Goal: Information Seeking & Learning: Learn about a topic

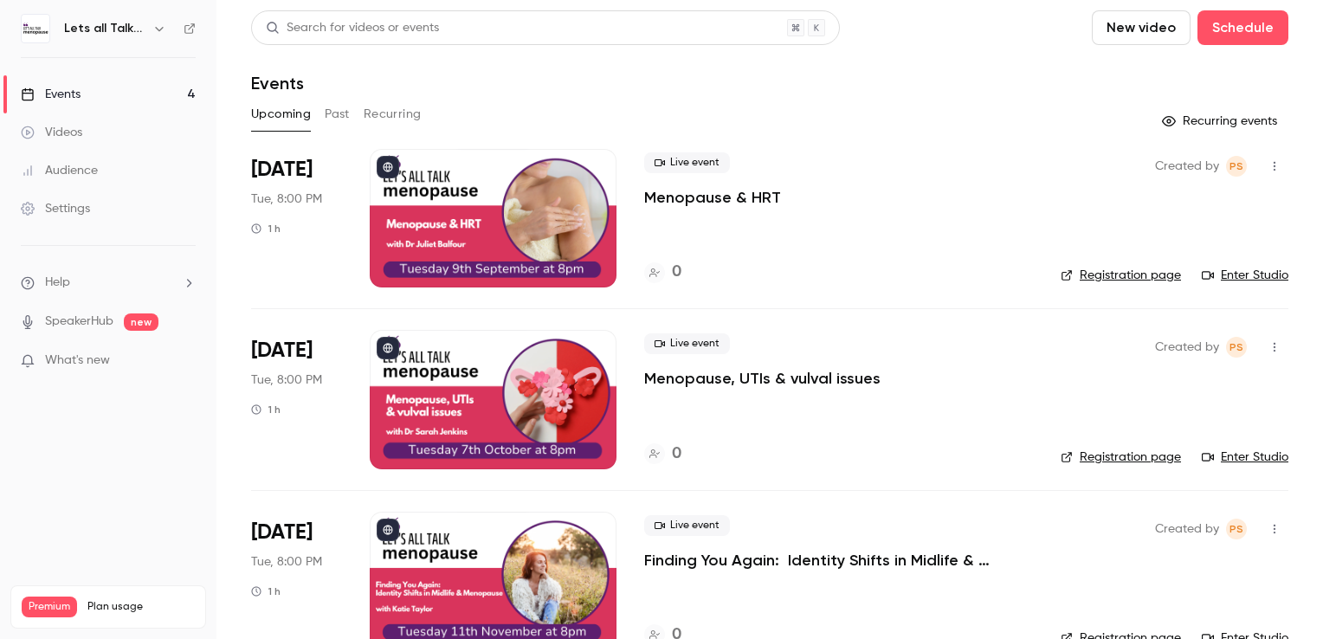
scroll to position [222, 0]
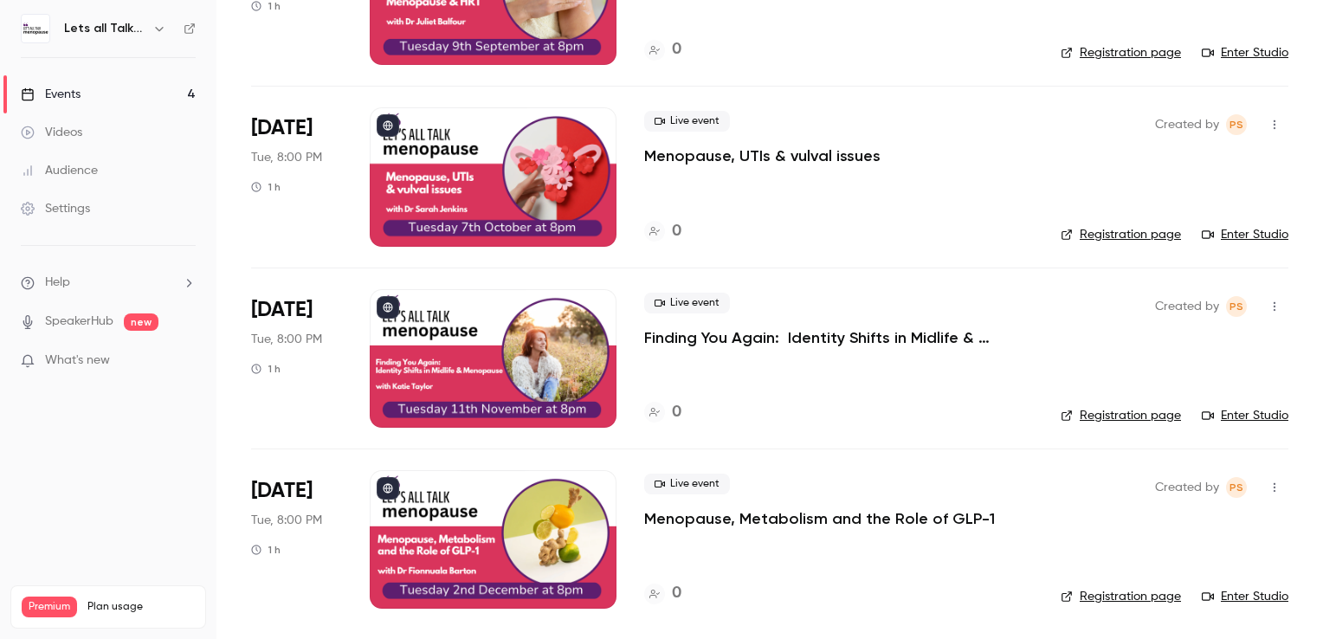
click at [158, 28] on icon "button" at bounding box center [159, 29] width 14 height 14
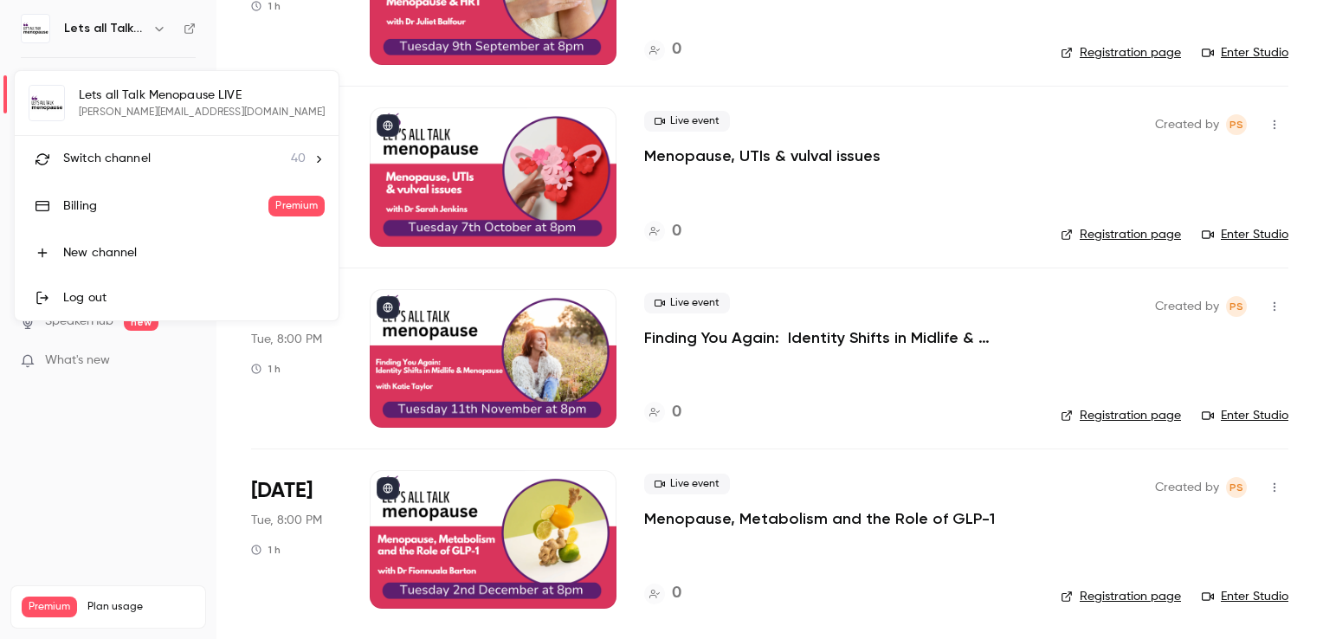
click at [108, 147] on li "Switch channel 40" at bounding box center [177, 159] width 324 height 46
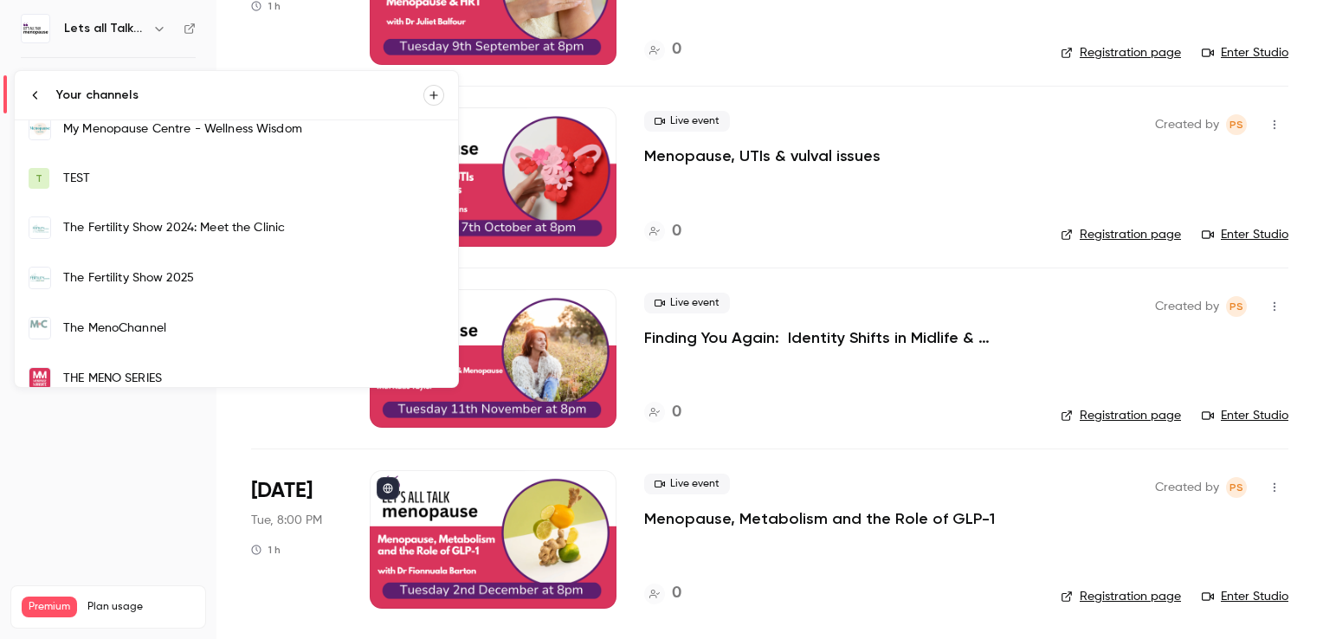
scroll to position [1472, 0]
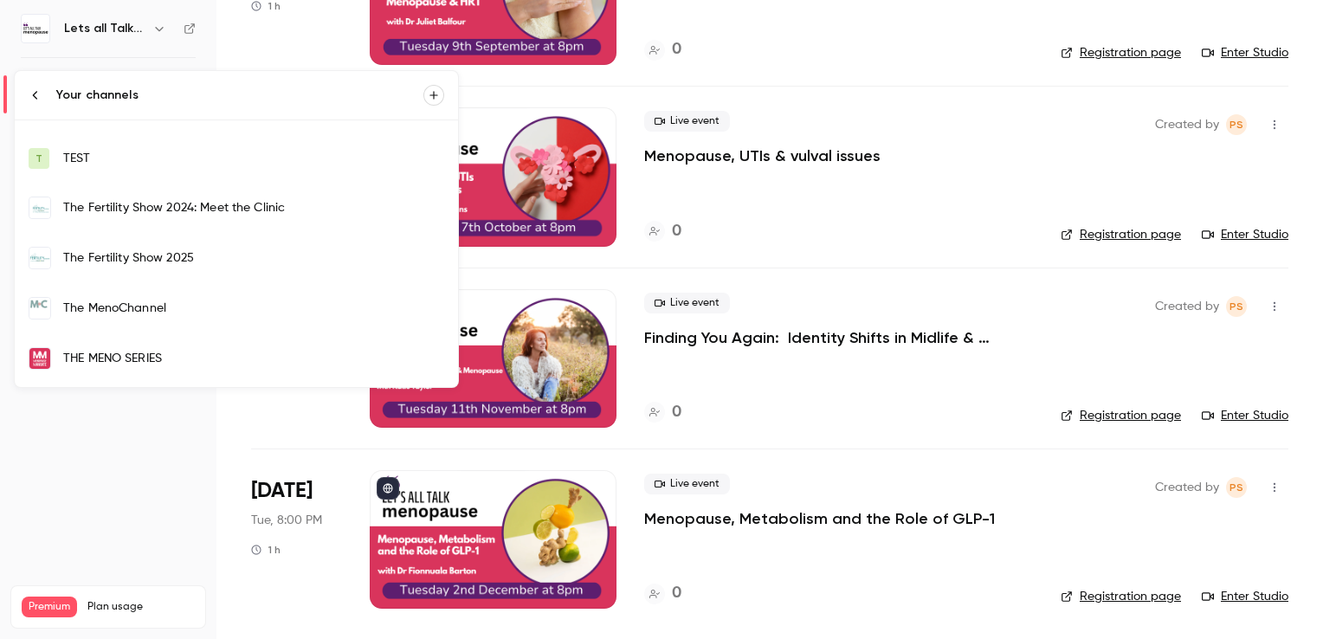
click at [173, 308] on div "The MenoChannel" at bounding box center [253, 308] width 381 height 17
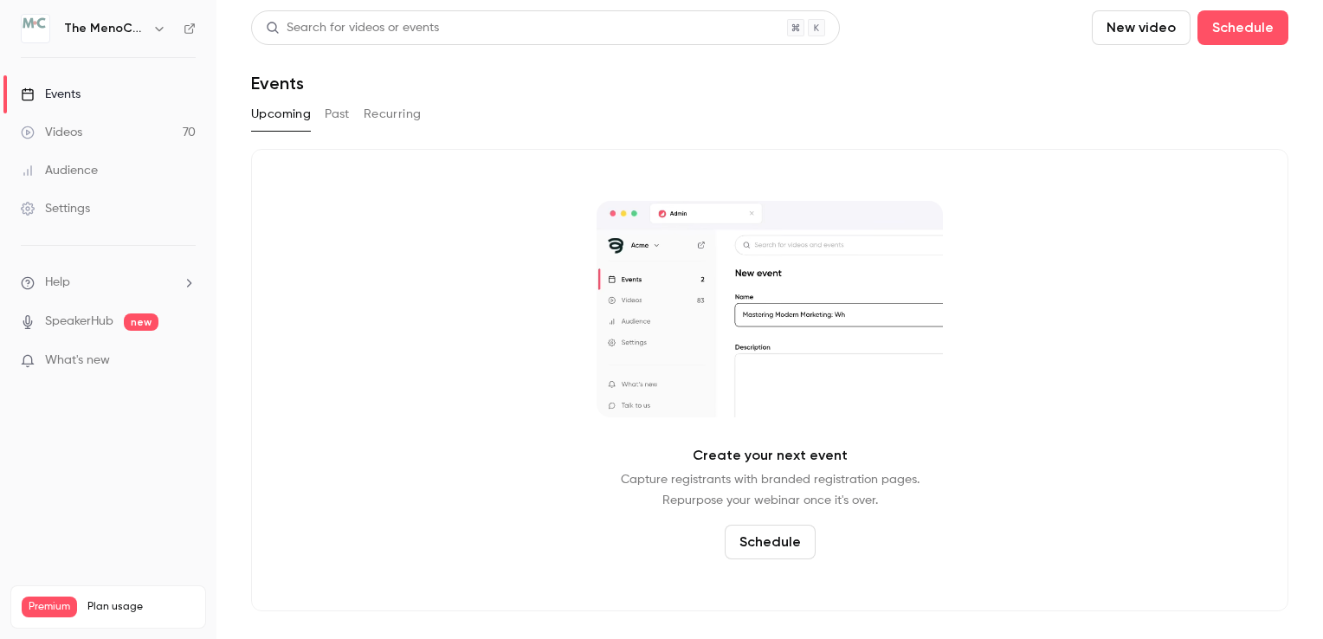
click at [338, 115] on button "Past" at bounding box center [337, 114] width 25 height 28
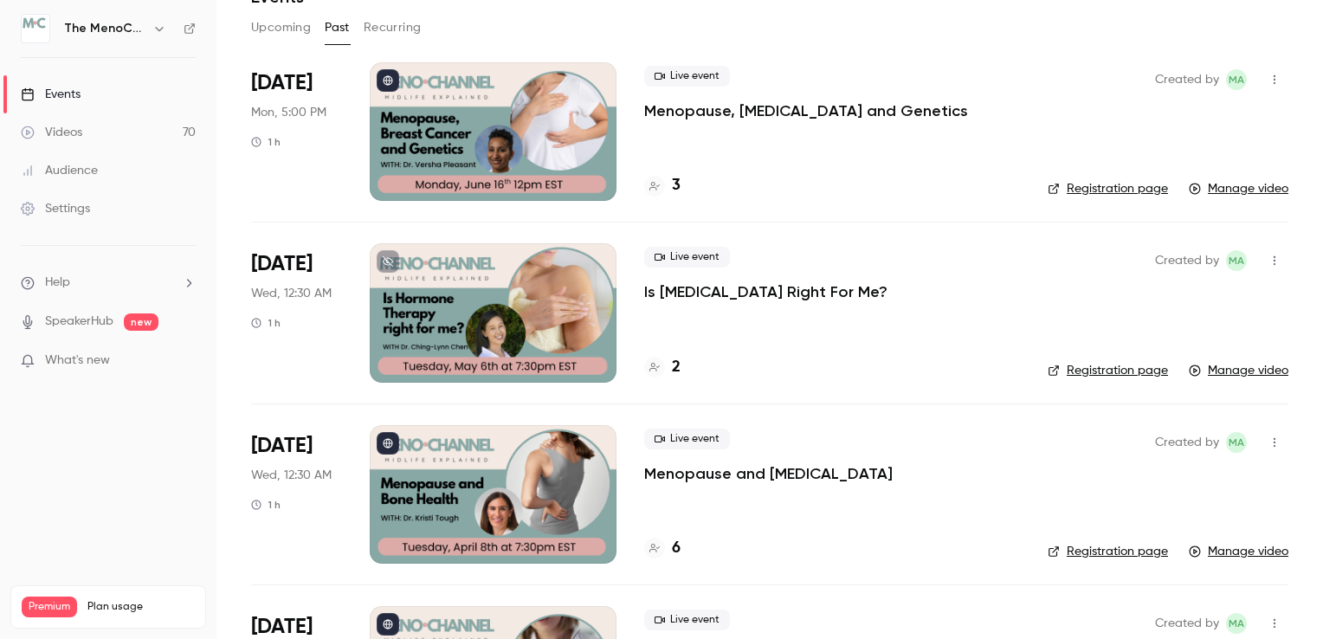
scroll to position [606, 0]
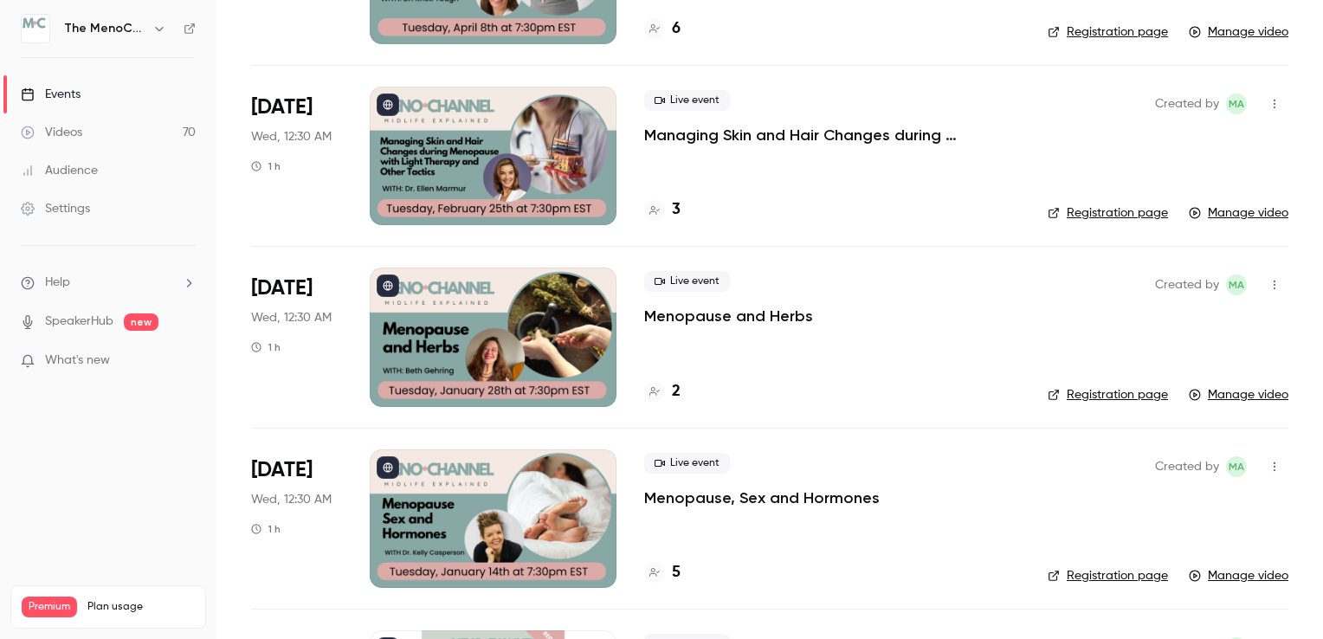
click at [544, 325] on div at bounding box center [493, 336] width 247 height 138
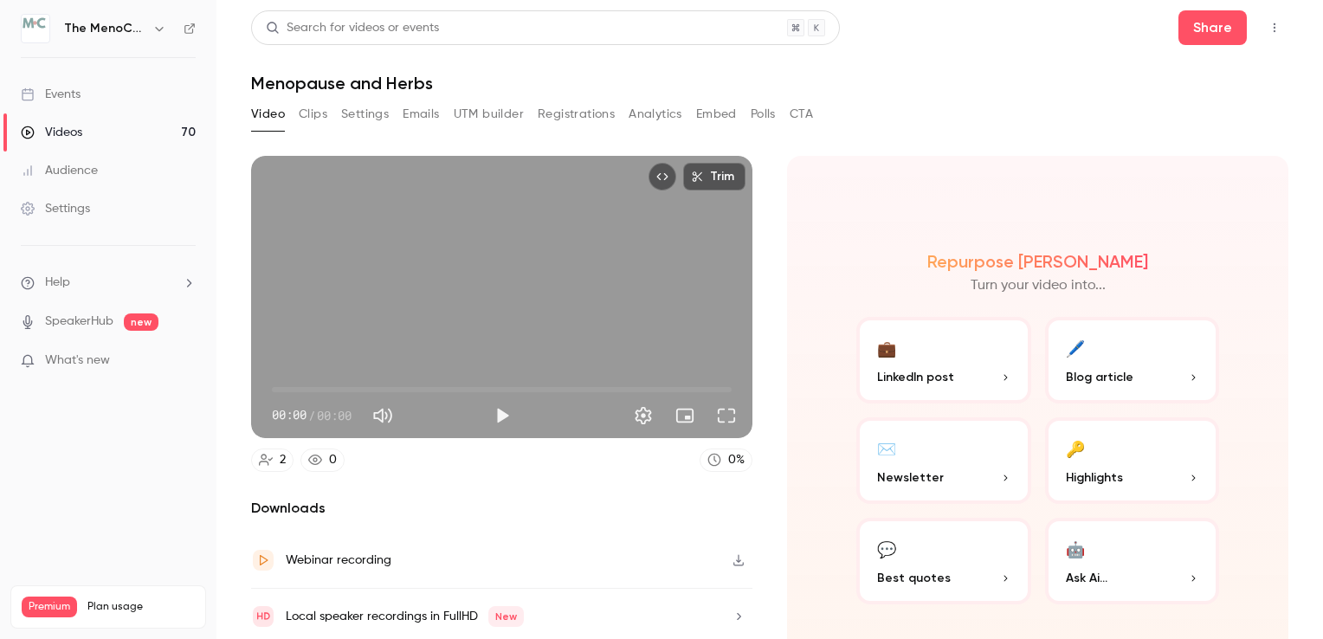
click at [895, 559] on button "💬 Best quotes" at bounding box center [943, 561] width 175 height 87
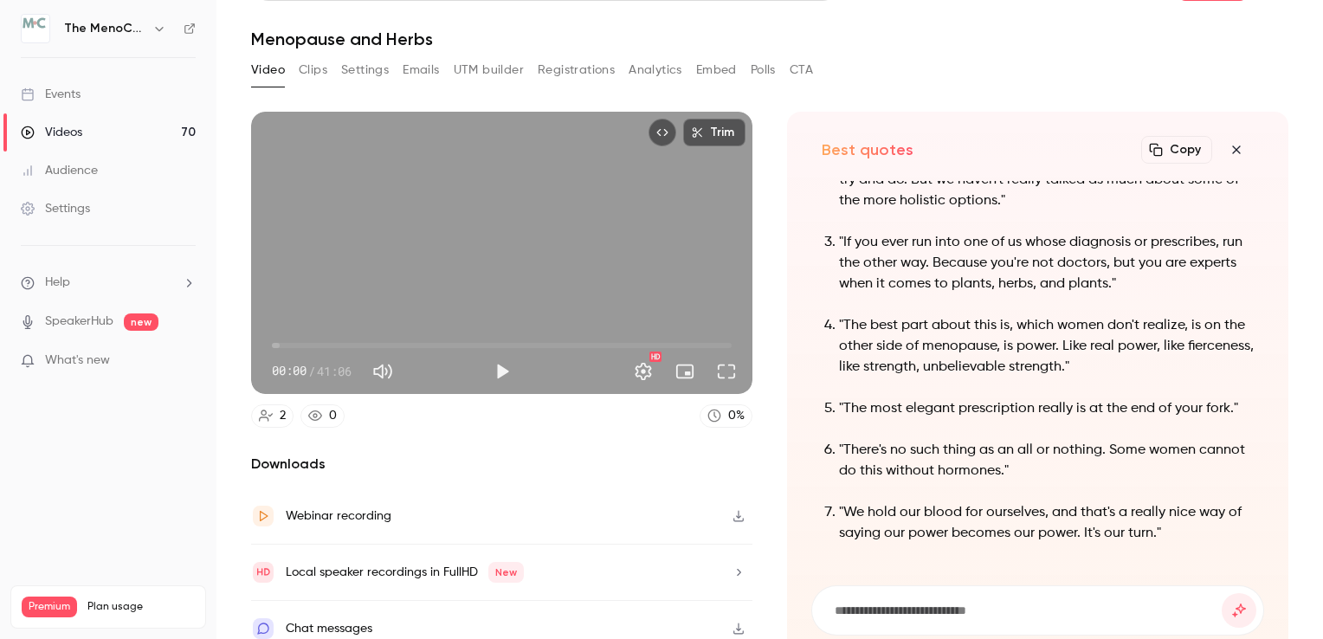
scroll to position [56, 0]
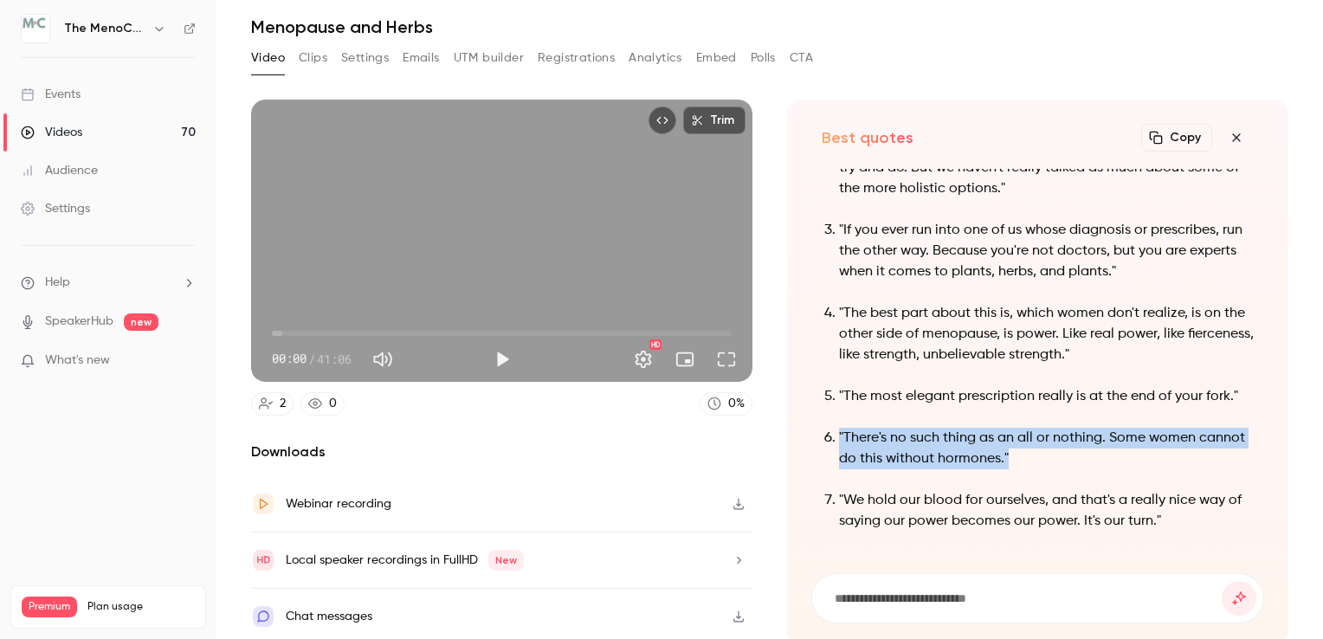
drag, startPoint x: 1068, startPoint y: 455, endPoint x: 824, endPoint y: 430, distance: 245.4
click at [839, 430] on li ""There's no such thing as an all or nothing. Some women cannot do this without …" at bounding box center [1046, 449] width 415 height 42
drag, startPoint x: 824, startPoint y: 430, endPoint x: 853, endPoint y: 431, distance: 28.6
copy p ""There's no such thing as an all or nothing. Some women cannot do this without …"
click at [353, 54] on button "Settings" at bounding box center [365, 58] width 48 height 28
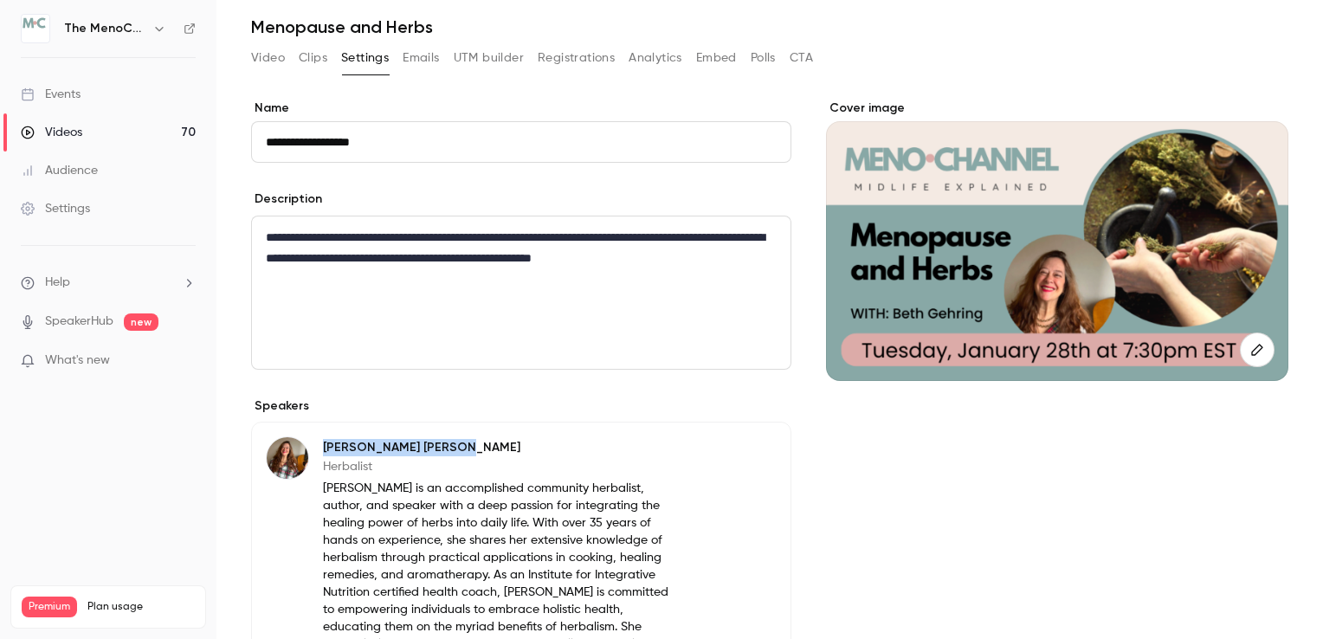
drag, startPoint x: 366, startPoint y: 441, endPoint x: 325, endPoint y: 439, distance: 41.6
click at [325, 439] on p "[PERSON_NAME]" at bounding box center [501, 447] width 356 height 17
drag, startPoint x: 325, startPoint y: 439, endPoint x: 358, endPoint y: 442, distance: 33.1
copy p "[PERSON_NAME]"
